Goal: Check status

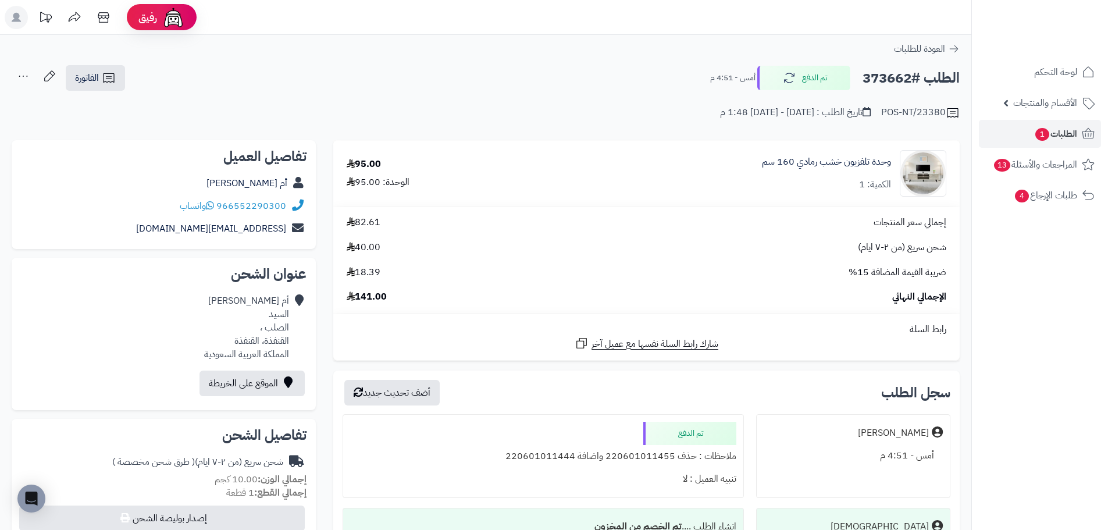
click at [893, 79] on h2 "الطلب #373662" at bounding box center [911, 78] width 97 height 24
copy h2 "373662"
